Goal: Transaction & Acquisition: Purchase product/service

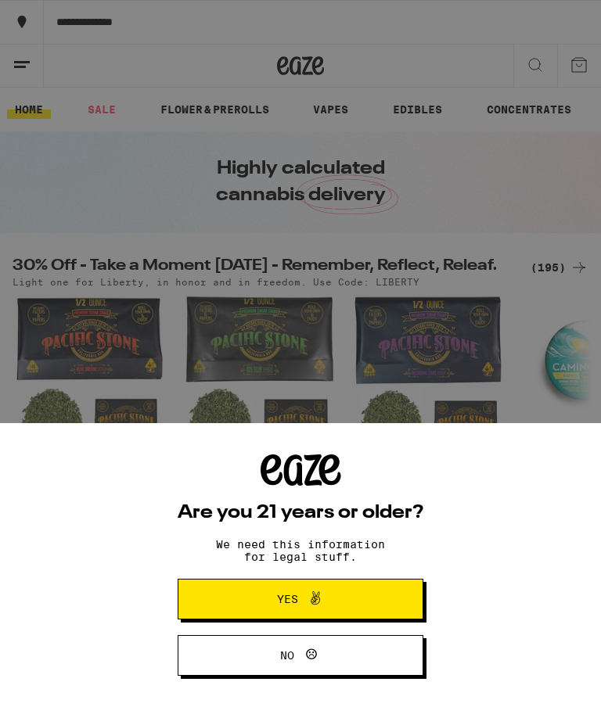
click at [382, 602] on button "Yes" at bounding box center [301, 599] width 246 height 41
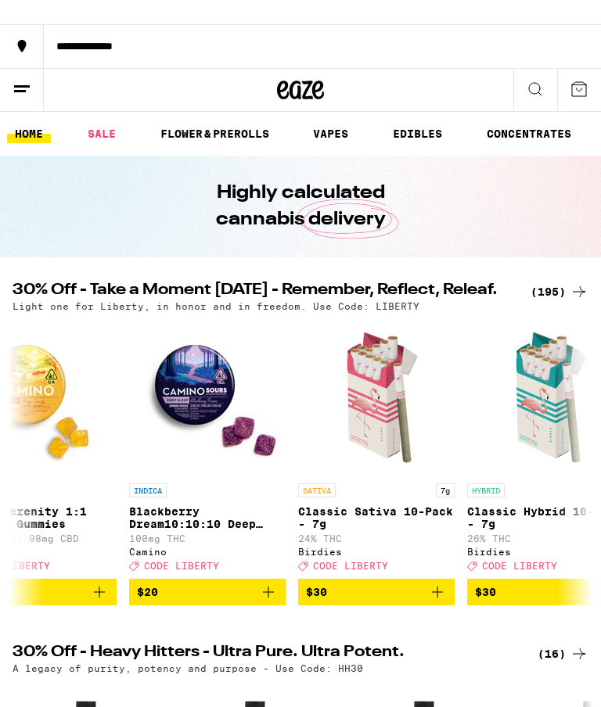
scroll to position [0, 900]
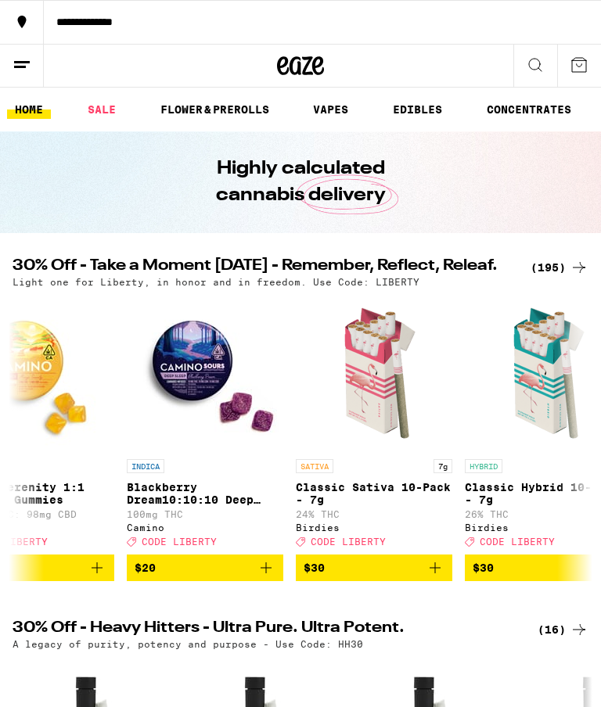
click at [338, 115] on link "VAPES" at bounding box center [330, 109] width 51 height 19
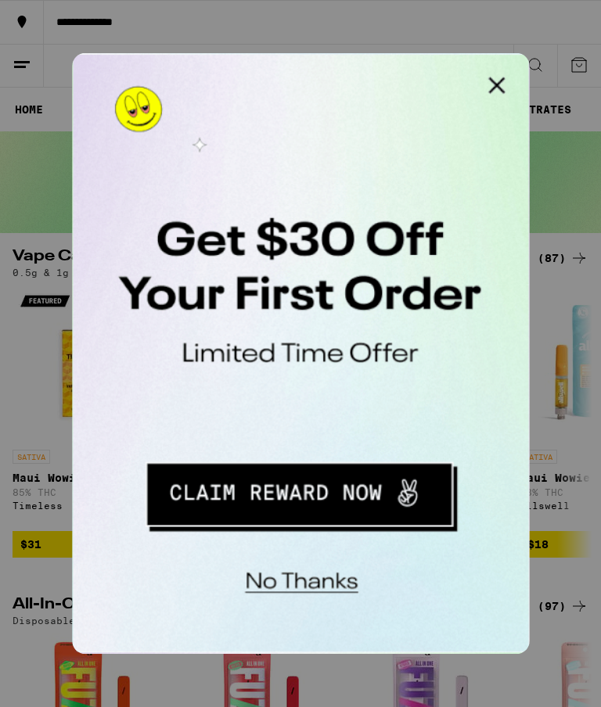
click at [277, 70] on button "Close Modal" at bounding box center [269, 68] width 31 height 31
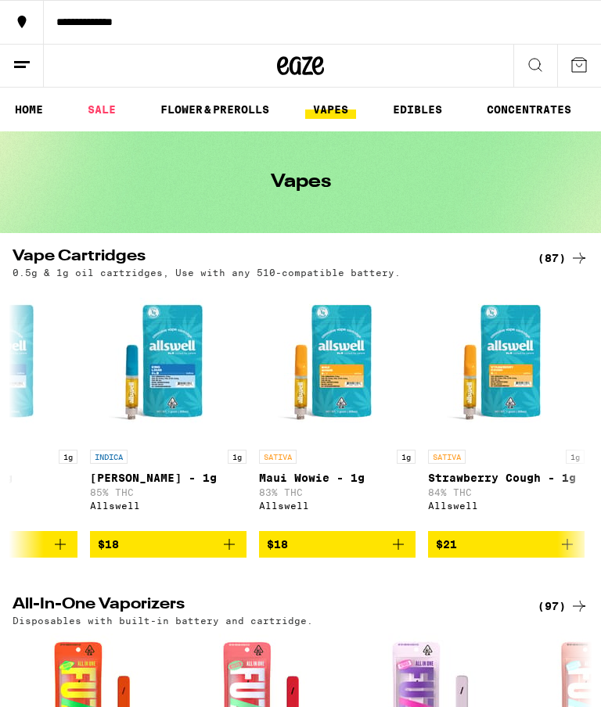
click at [566, 250] on div "(87)" at bounding box center [563, 258] width 51 height 19
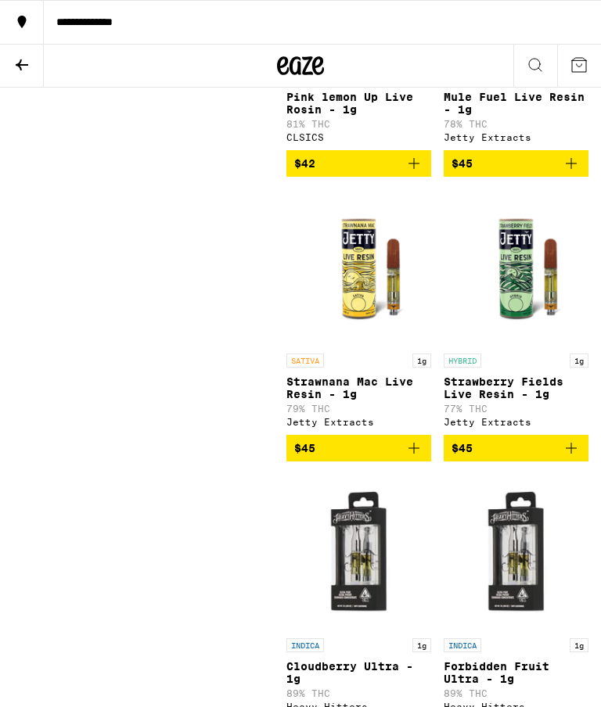
scroll to position [10045, 0]
